Goal: Task Accomplishment & Management: Complete application form

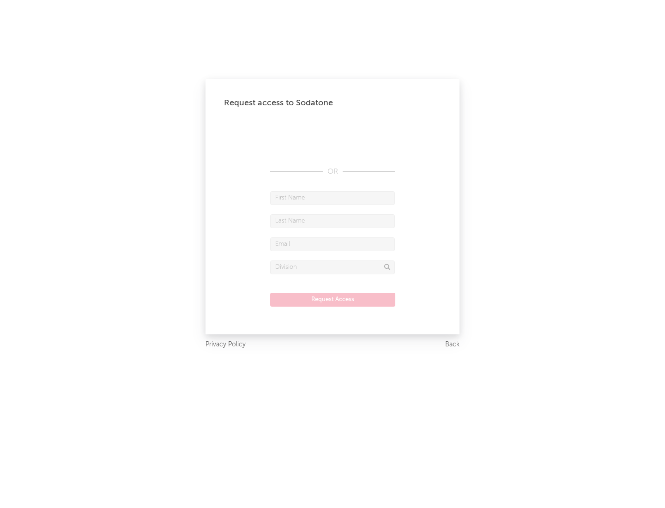
click at [332, 198] on input "text" at bounding box center [332, 198] width 125 height 14
type input "[PERSON_NAME]"
click at [332, 221] on input "text" at bounding box center [332, 221] width 125 height 14
type input "[PERSON_NAME]"
click at [332, 244] on input "text" at bounding box center [332, 244] width 125 height 14
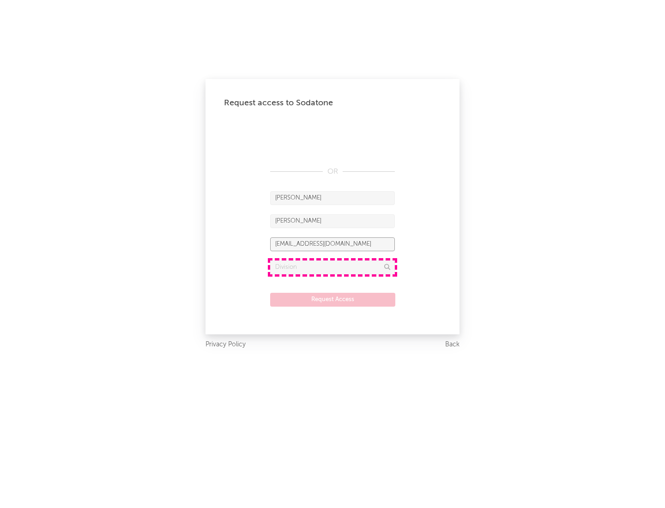
type input "[EMAIL_ADDRESS][DOMAIN_NAME]"
click at [332, 267] on input "text" at bounding box center [332, 267] width 125 height 14
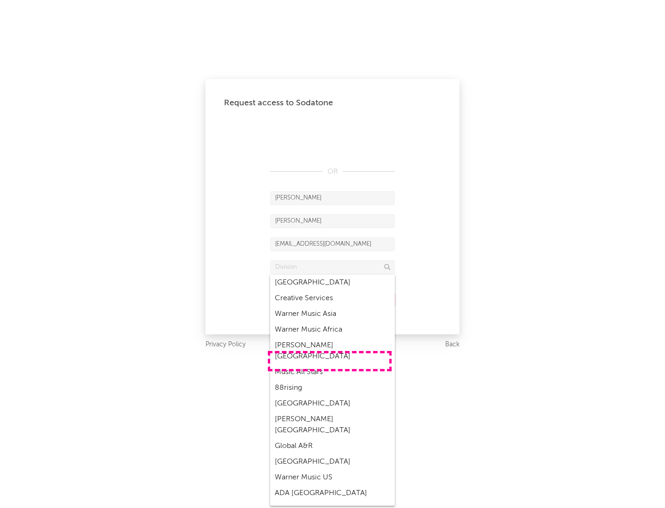
click at [330, 364] on div "Music All Stars" at bounding box center [332, 372] width 125 height 16
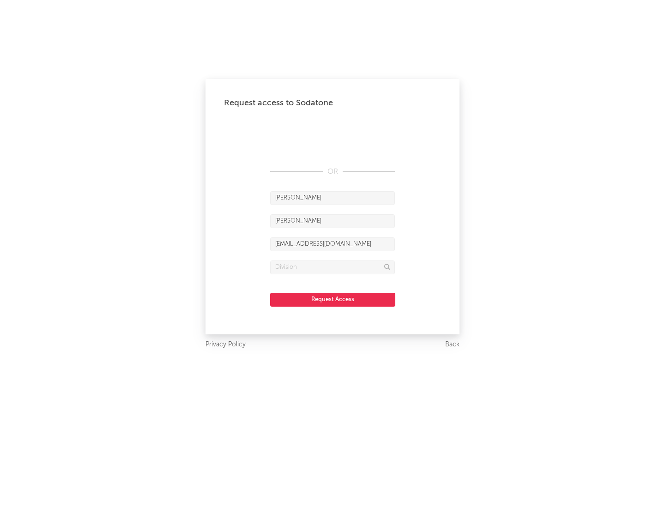
type input "Music All Stars"
click at [332, 299] on button "Request Access" at bounding box center [332, 300] width 125 height 14
